Goal: Task Accomplishment & Management: Manage account settings

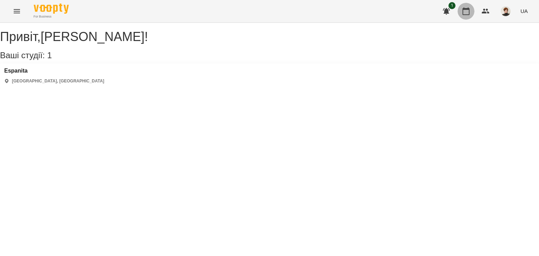
click at [466, 12] on icon "button" at bounding box center [465, 11] width 8 height 8
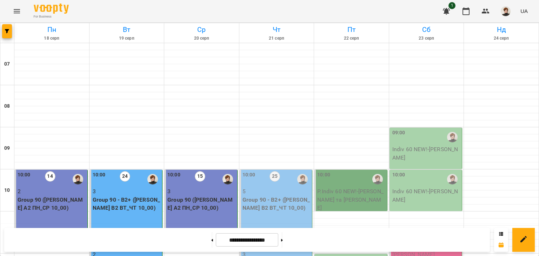
scroll to position [187, 0]
click at [211, 238] on button at bounding box center [212, 239] width 2 height 15
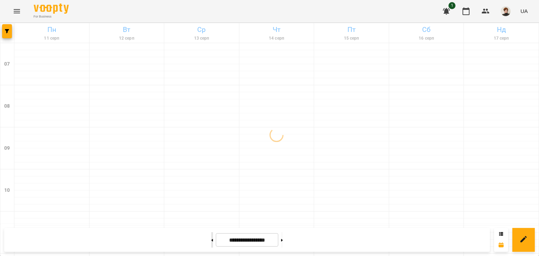
click at [211, 238] on button at bounding box center [212, 239] width 2 height 15
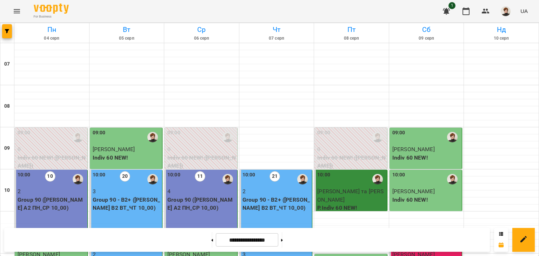
scroll to position [190, 0]
click at [211, 239] on button at bounding box center [212, 239] width 2 height 15
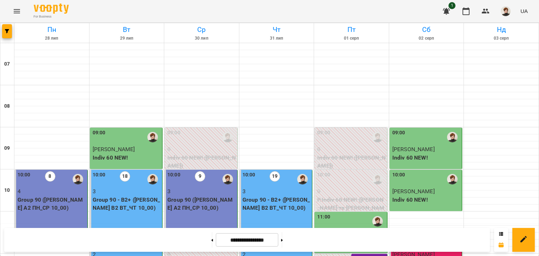
scroll to position [105, 0]
click at [283, 240] on icon at bounding box center [282, 240] width 2 height 3
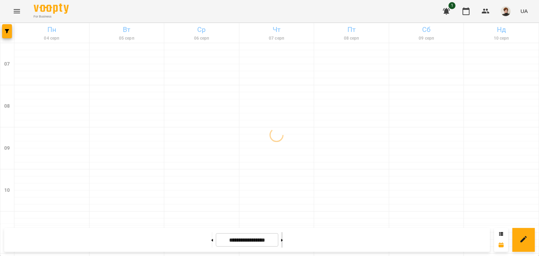
click at [283, 240] on icon at bounding box center [282, 240] width 2 height 3
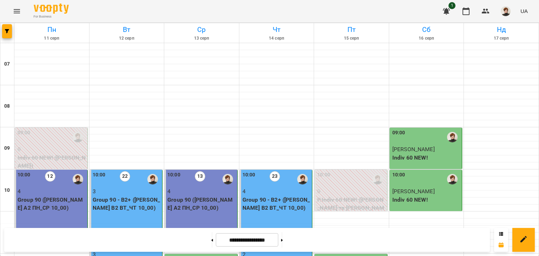
scroll to position [0, 0]
click at [283, 239] on icon at bounding box center [282, 240] width 2 height 3
type input "**********"
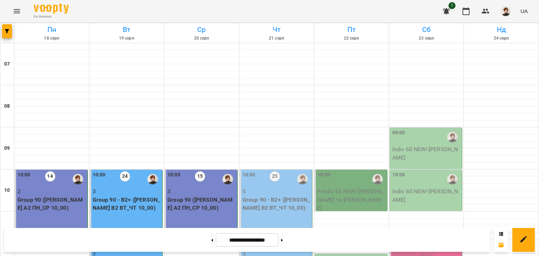
scroll to position [95, 0]
click at [279, 187] on p "5" at bounding box center [276, 191] width 68 height 8
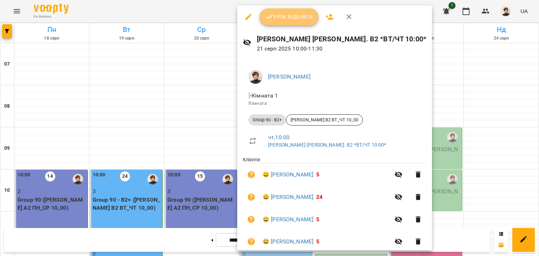
click at [290, 15] on span "Урок відбувся" at bounding box center [289, 17] width 48 height 8
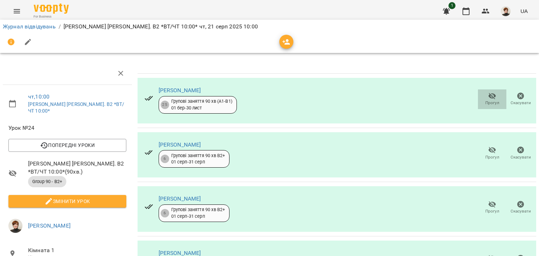
click at [488, 96] on icon "button" at bounding box center [492, 96] width 8 height 7
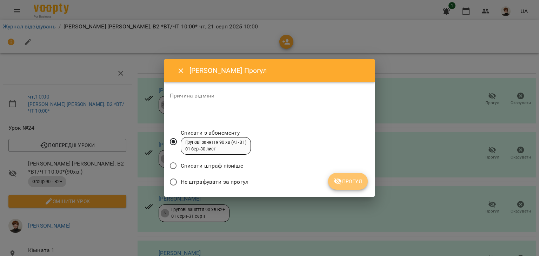
click at [347, 181] on span "Прогул" at bounding box center [347, 181] width 28 height 8
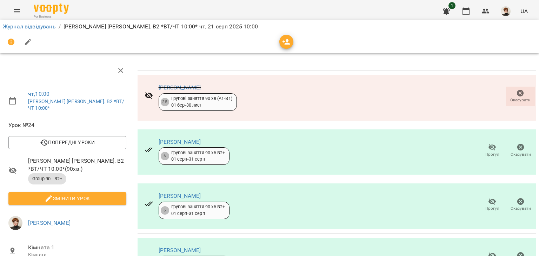
scroll to position [29, 0]
click at [22, 26] on link "Журнал відвідувань" at bounding box center [29, 26] width 53 height 7
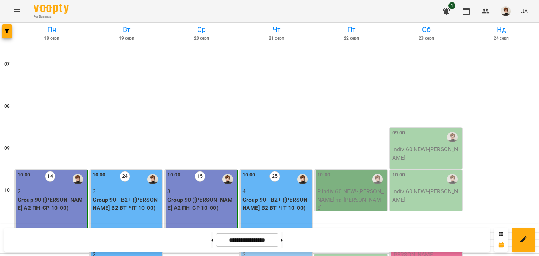
scroll to position [136, 0]
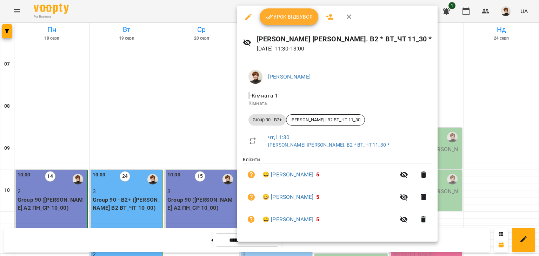
click at [293, 16] on span "Урок відбувся" at bounding box center [289, 17] width 48 height 8
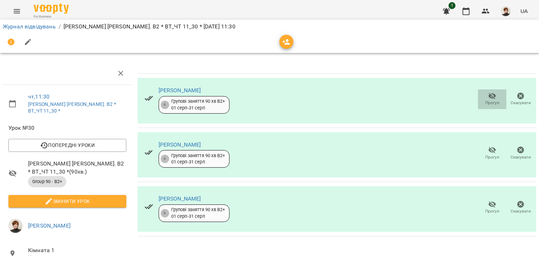
click at [488, 97] on icon "button" at bounding box center [492, 96] width 8 height 7
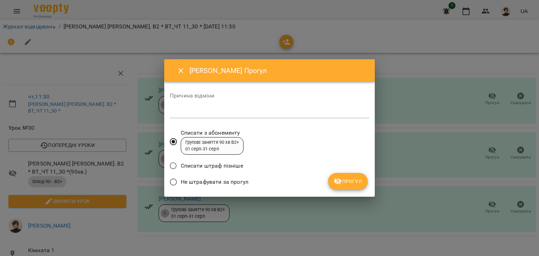
click at [352, 181] on span "Прогул" at bounding box center [347, 181] width 28 height 8
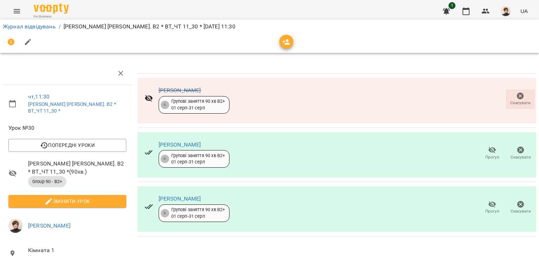
click at [488, 151] on icon "button" at bounding box center [492, 150] width 8 height 8
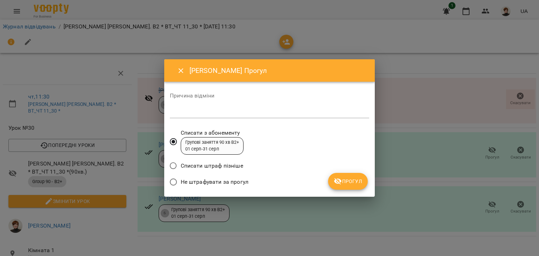
click at [349, 183] on span "Прогул" at bounding box center [347, 181] width 28 height 8
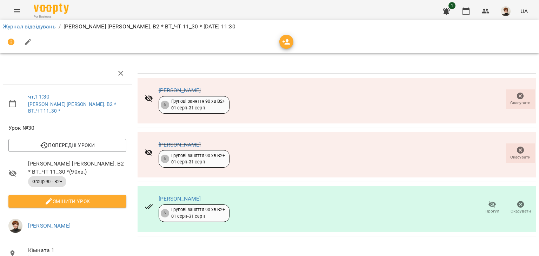
drag, startPoint x: 485, startPoint y: 207, endPoint x: 488, endPoint y: 202, distance: 5.2
click at [488, 202] on icon "button" at bounding box center [492, 204] width 8 height 7
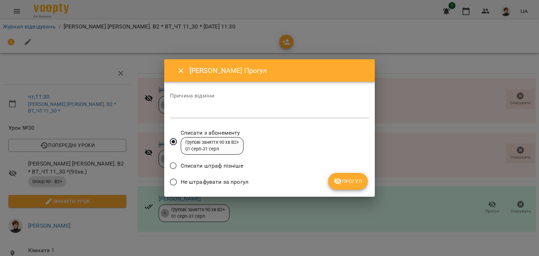
click at [353, 181] on span "Прогул" at bounding box center [347, 181] width 28 height 8
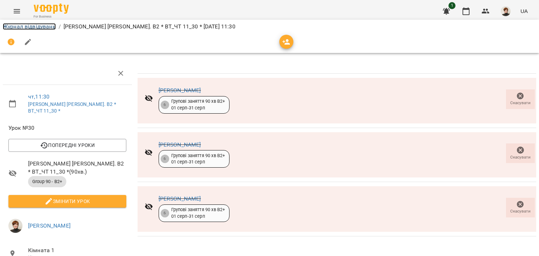
click at [21, 25] on link "Журнал відвідувань" at bounding box center [29, 26] width 53 height 7
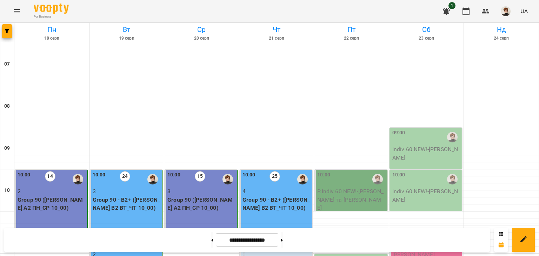
scroll to position [123, 0]
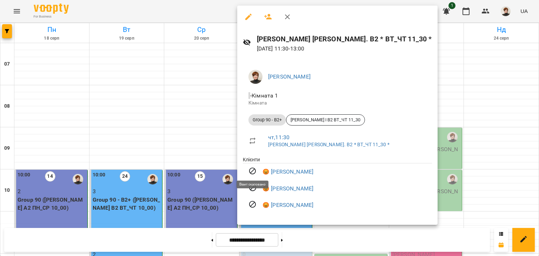
click at [251, 171] on icon at bounding box center [252, 171] width 8 height 8
click at [277, 172] on link "😡 [PERSON_NAME]" at bounding box center [287, 172] width 51 height 8
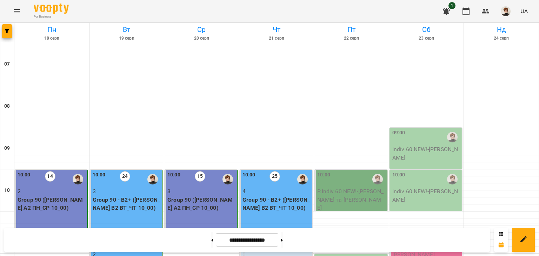
scroll to position [141, 0]
click at [506, 9] on img "button" at bounding box center [505, 11] width 10 height 10
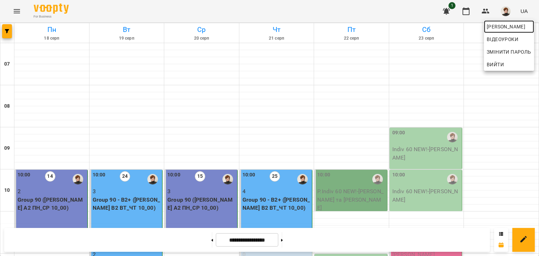
click at [500, 24] on span "[PERSON_NAME]" at bounding box center [508, 26] width 45 height 8
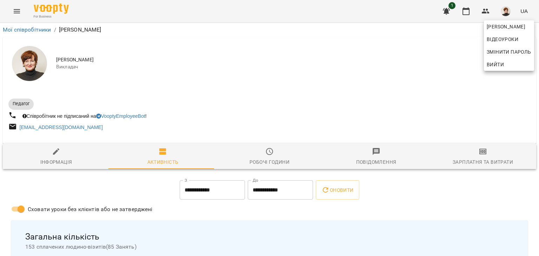
drag, startPoint x: 535, startPoint y: 35, endPoint x: 538, endPoint y: 60, distance: 24.4
click at [538, 60] on div at bounding box center [269, 128] width 539 height 256
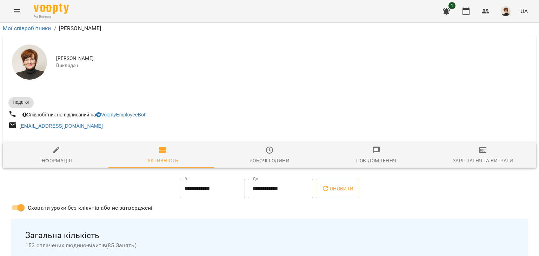
scroll to position [3225, 0]
